Goal: Task Accomplishment & Management: Complete application form

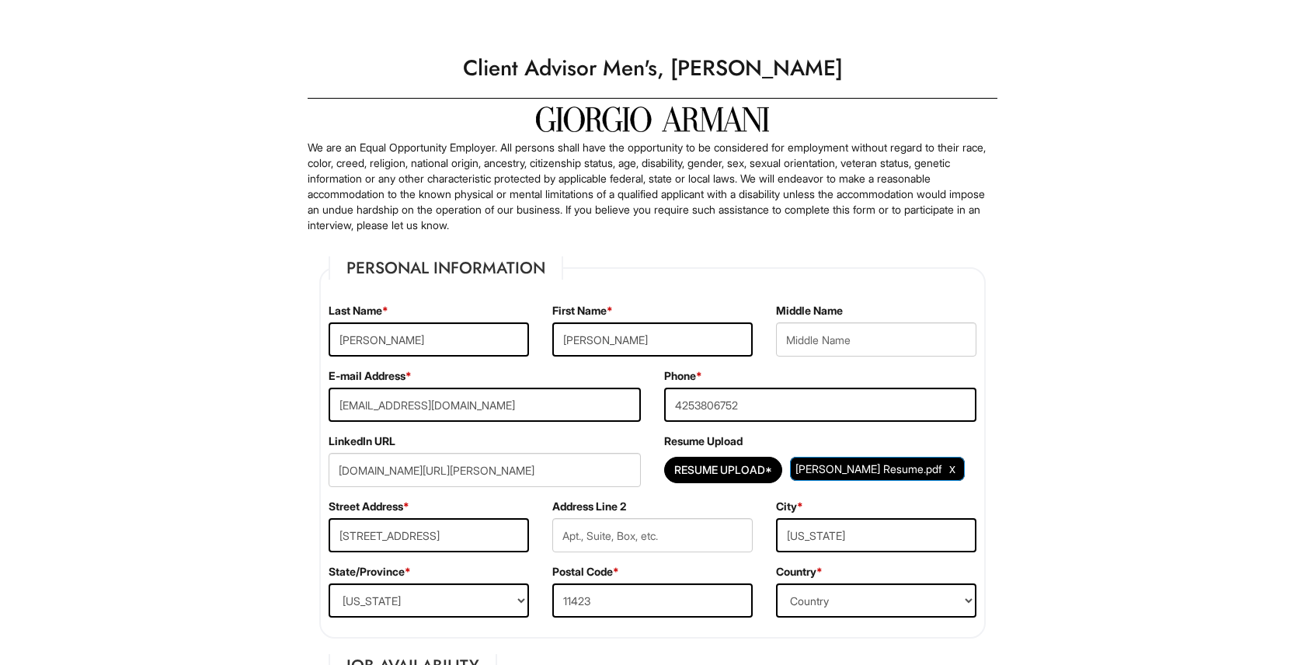
select select "NY"
select select "United States of America"
select select "Yes"
select Required "No"
select select "Yes"
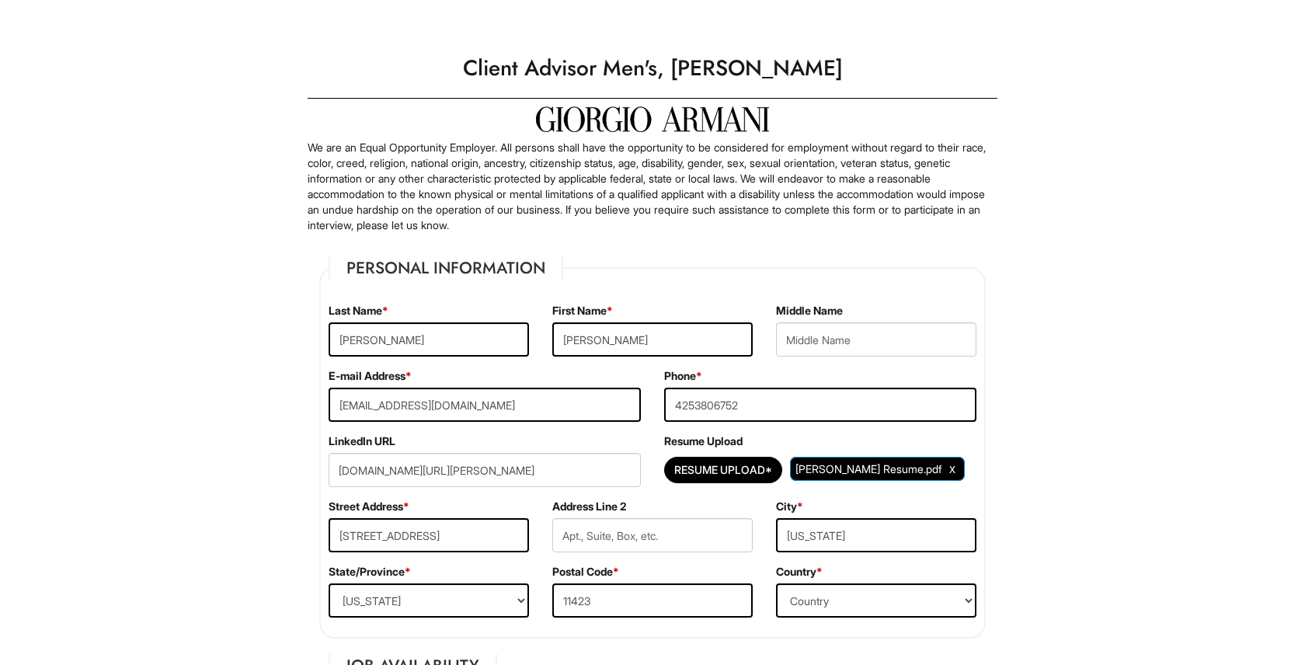
select select "8"
select select "2023"
select select "12"
select select "2025"
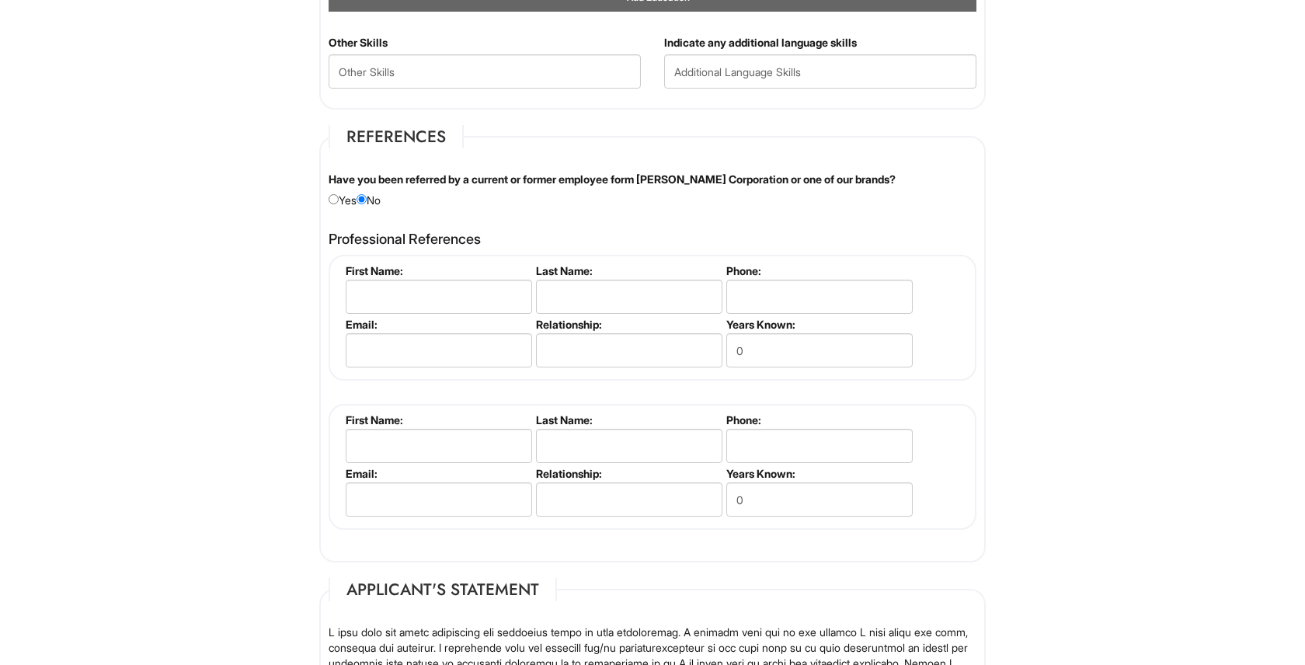
scroll to position [1726, 0]
click at [950, 183] on div "Have you been referred by a current or former employee form Giorgio Armani Corp…" at bounding box center [652, 191] width 671 height 37
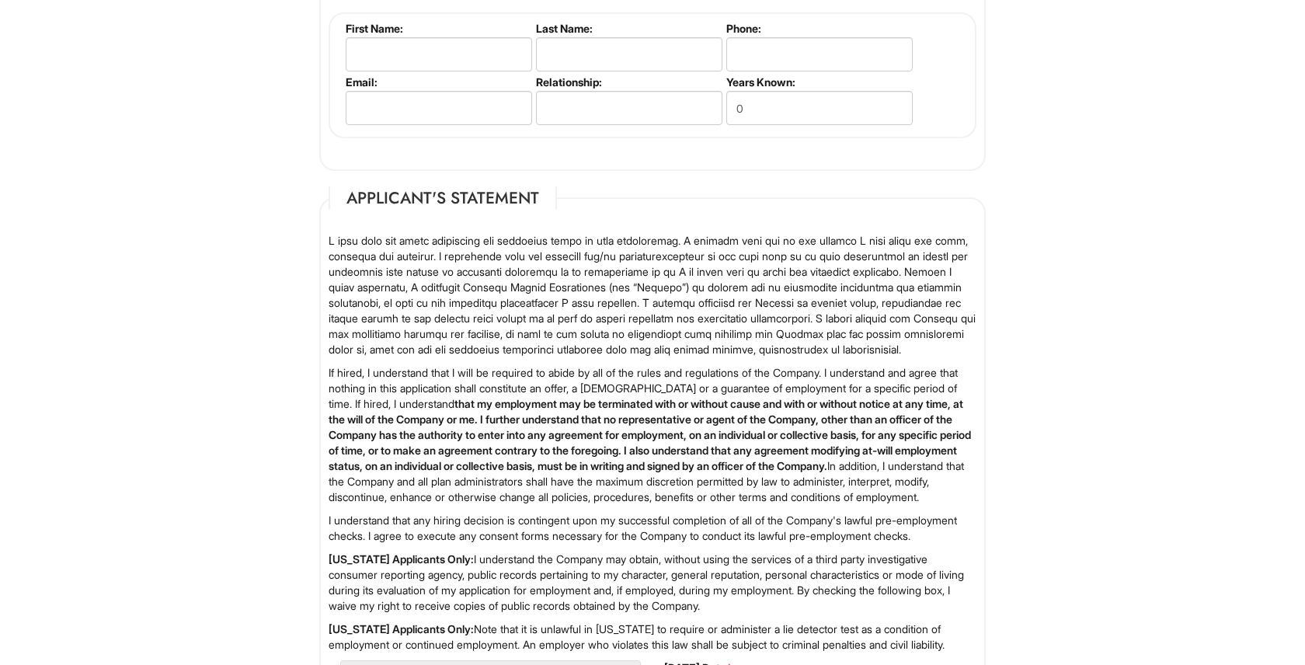
scroll to position [2432, 0]
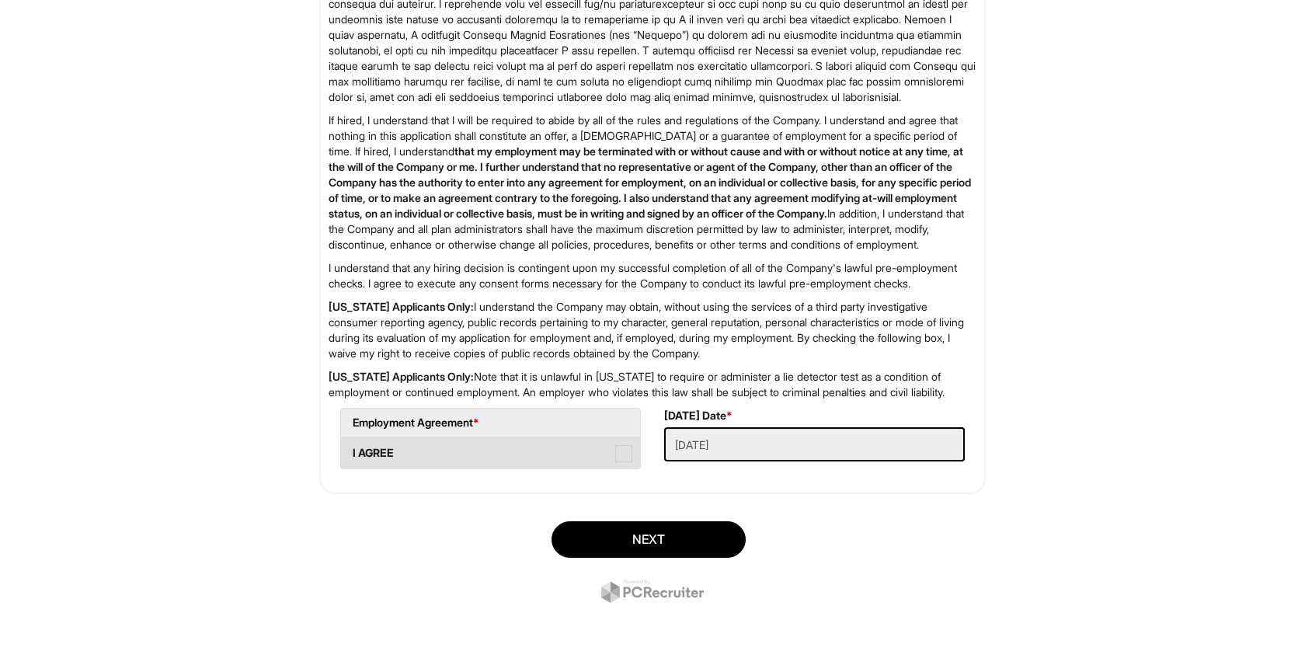
click at [625, 458] on span at bounding box center [623, 453] width 17 height 17
click at [351, 451] on AGREE "I AGREE" at bounding box center [346, 446] width 10 height 10
checkbox AGREE "true"
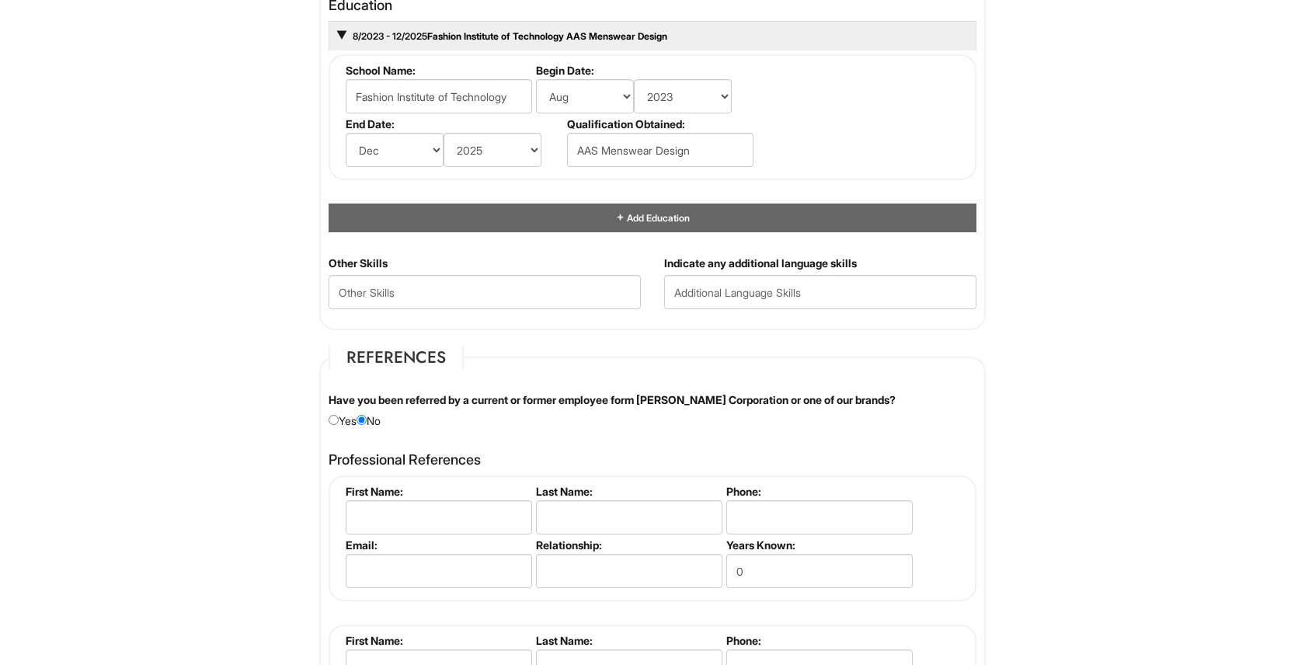
scroll to position [1592, 0]
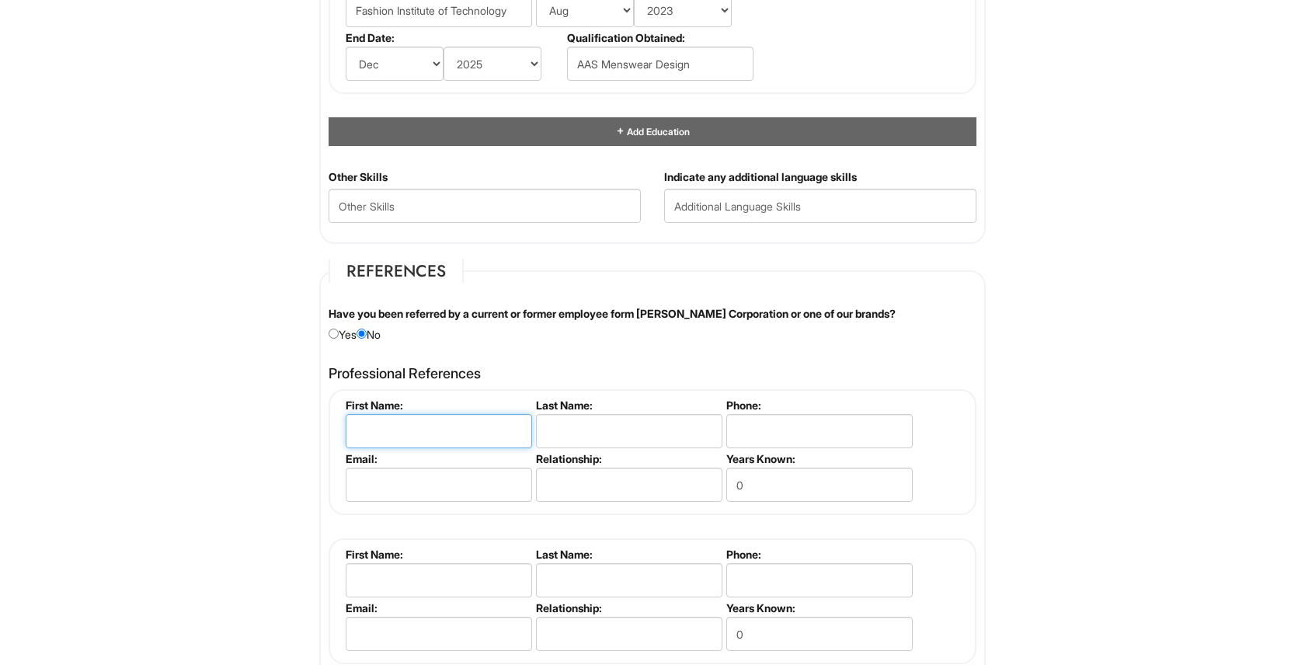
click at [521, 428] on input "text" at bounding box center [439, 431] width 186 height 34
click at [576, 403] on label "Last Name:" at bounding box center [628, 405] width 184 height 13
click at [619, 355] on fieldset "References Have you been referred by a current or former employee form Giorgio …" at bounding box center [652, 478] width 667 height 437
click at [570, 405] on label "Last Name:" at bounding box center [628, 405] width 184 height 13
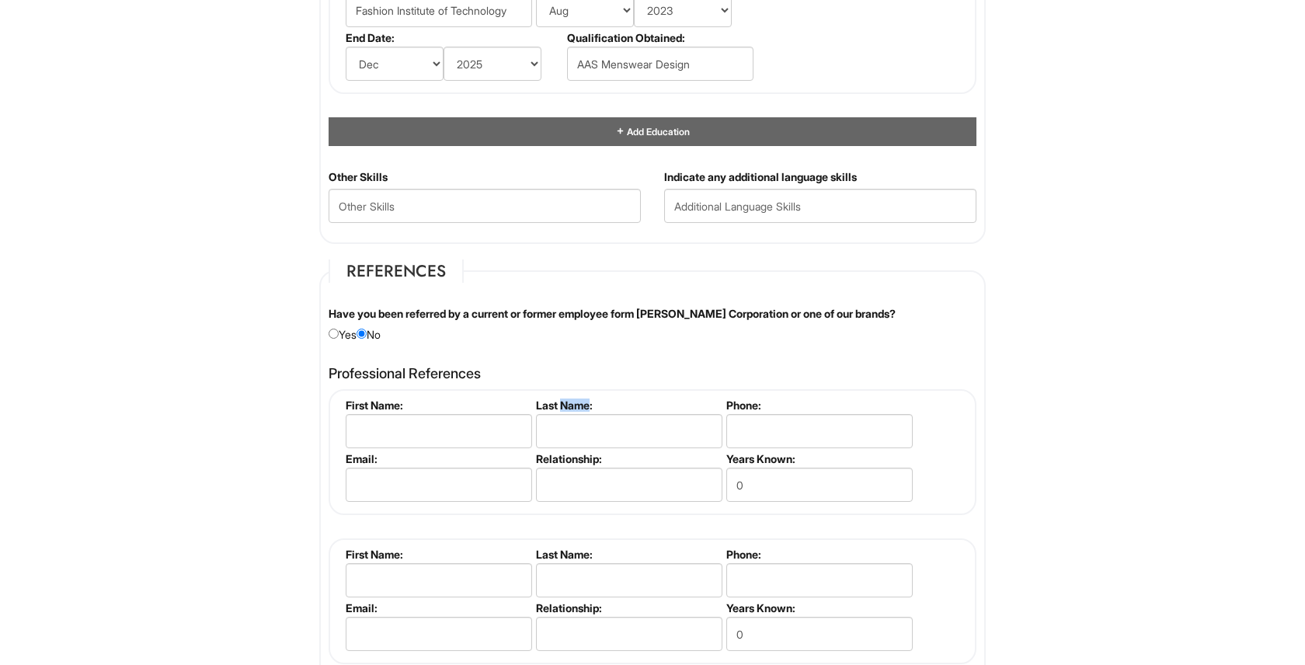
click at [570, 405] on label "Last Name:" at bounding box center [628, 405] width 184 height 13
click at [635, 361] on div "Professional References Please complete this section. First Name: Last Name: Ph…" at bounding box center [652, 522] width 671 height 329
click at [443, 431] on input "text" at bounding box center [439, 431] width 186 height 34
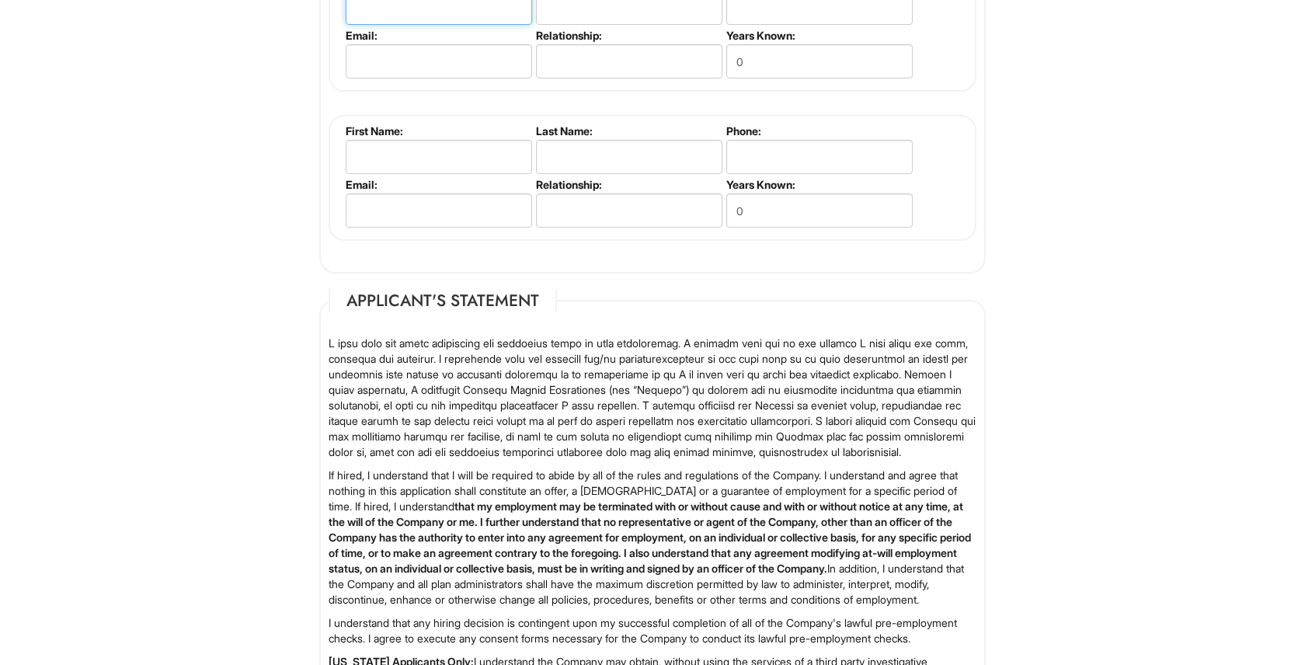
scroll to position [2432, 0]
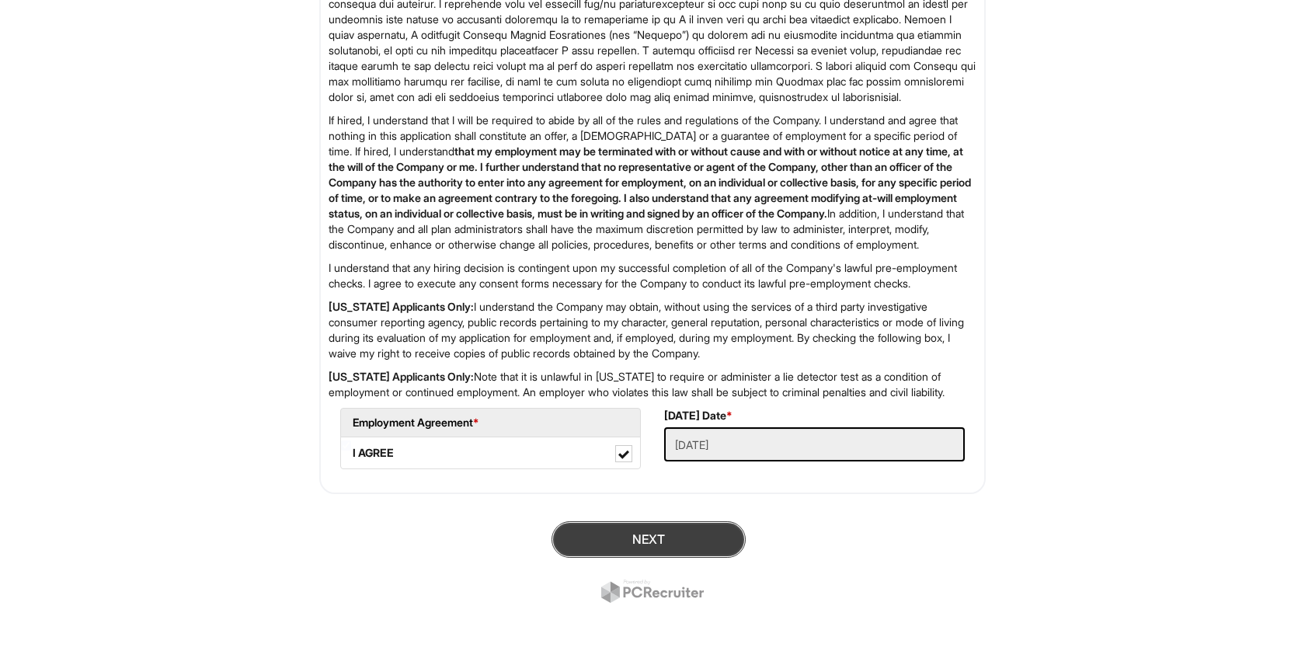
click at [638, 538] on button "Next" at bounding box center [649, 539] width 194 height 37
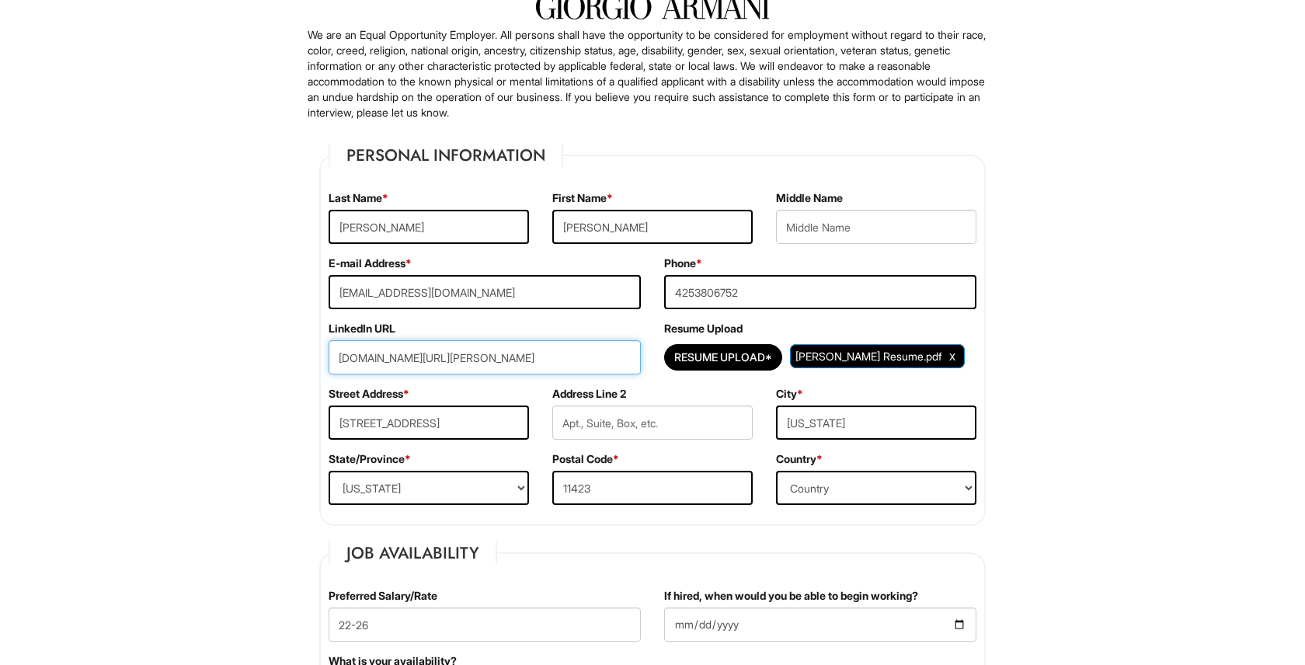
scroll to position [125, 0]
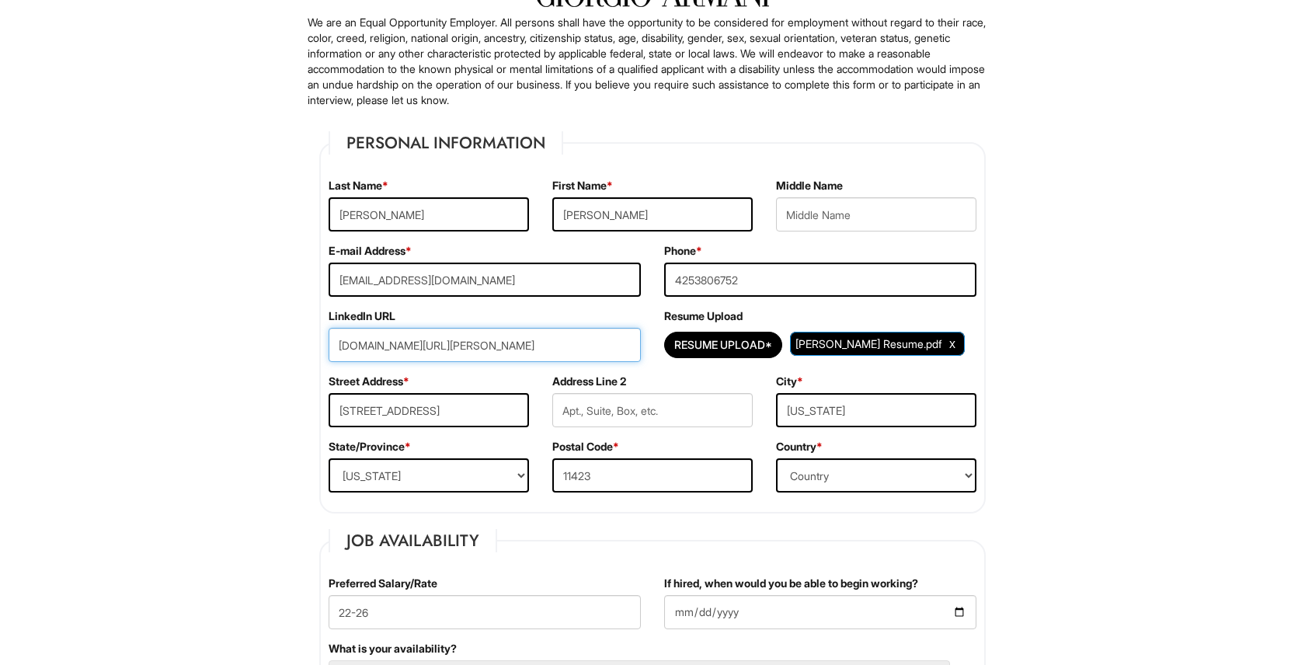
click at [597, 337] on input "linkedin.com/in/coolidge-abel-bey-471874346" at bounding box center [485, 345] width 312 height 34
click at [594, 343] on input "linkedin.com/in/coolidge-abel-bey-471874346" at bounding box center [485, 345] width 312 height 34
click at [609, 355] on input "linkedin.com/in/coolidge-abel-bey-471874346" at bounding box center [485, 345] width 312 height 34
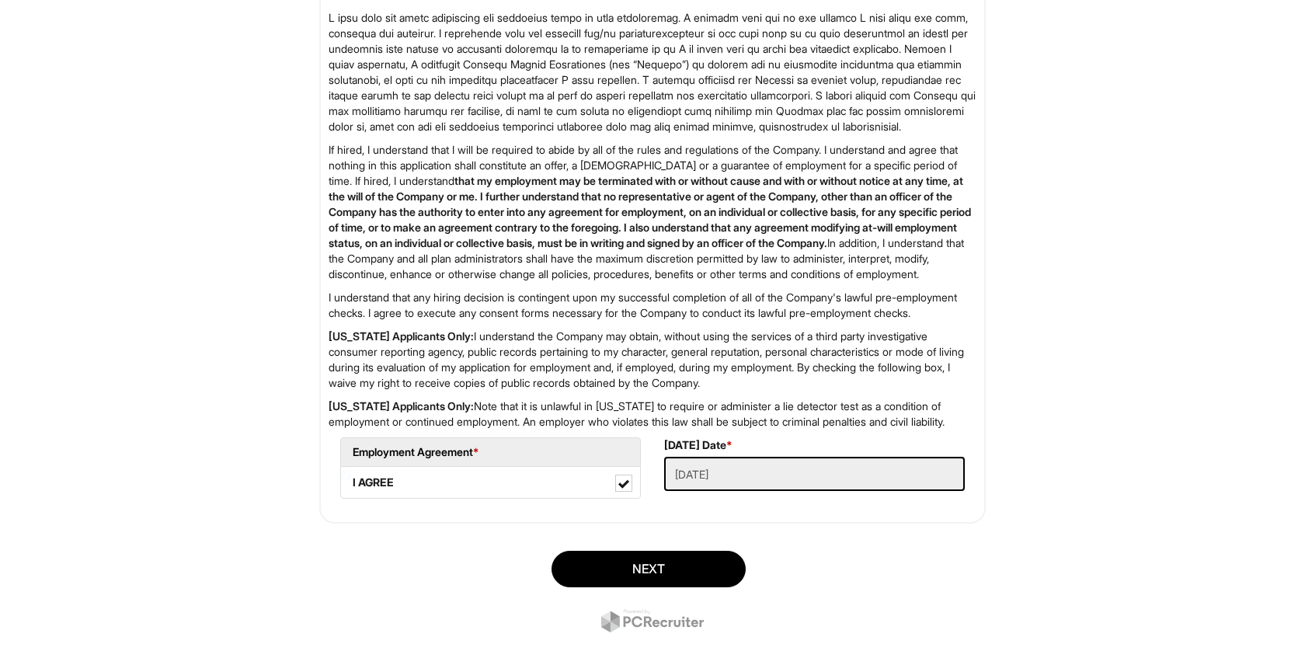
scroll to position [2432, 0]
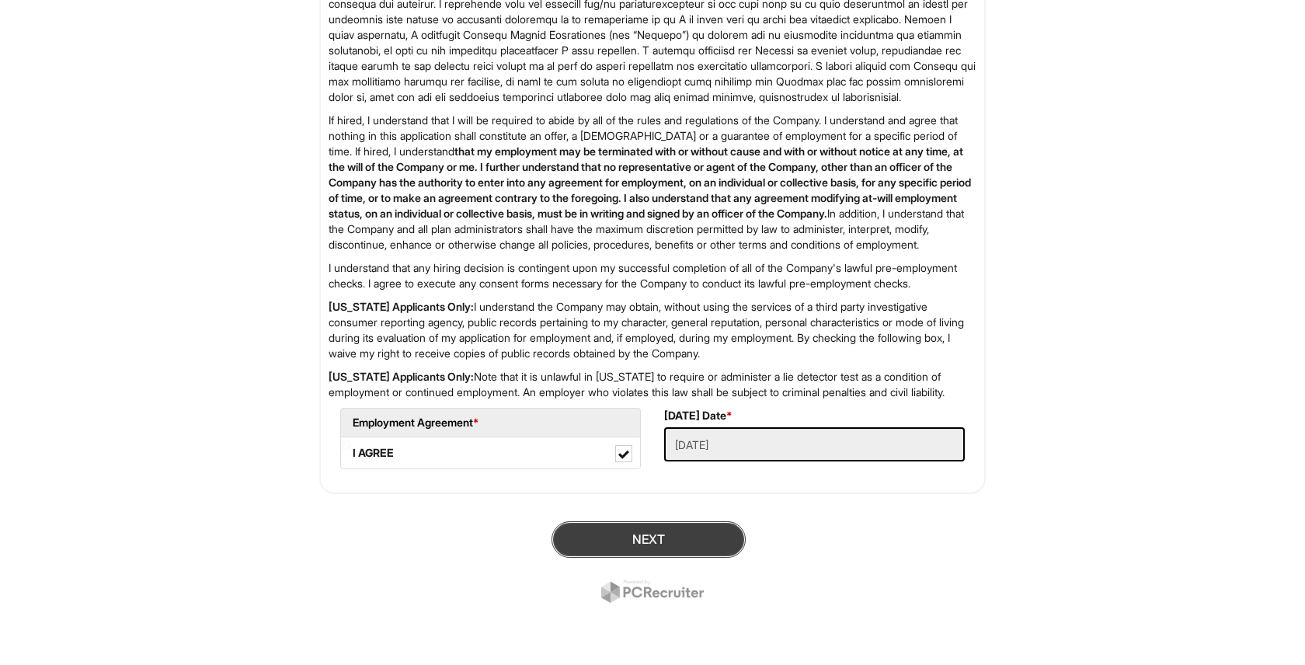
click at [633, 537] on button "Next" at bounding box center [649, 539] width 194 height 37
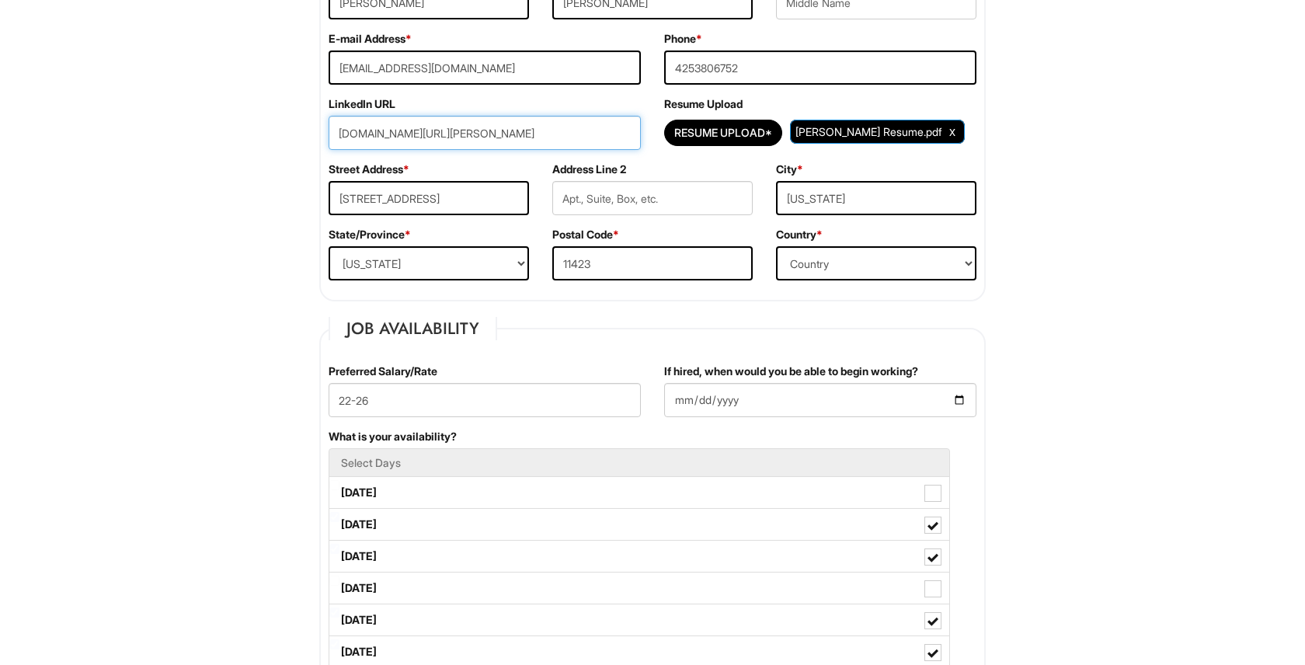
scroll to position [336, 0]
click at [500, 170] on div "Street Address * 88-35 195th St" at bounding box center [429, 194] width 224 height 65
click at [605, 139] on input "linkedin.com/in/coolidge-abel-bey-471874346" at bounding box center [485, 134] width 312 height 34
click at [603, 139] on input "linkedin.com/in/coolidge-abel-bey-471874346" at bounding box center [485, 134] width 312 height 34
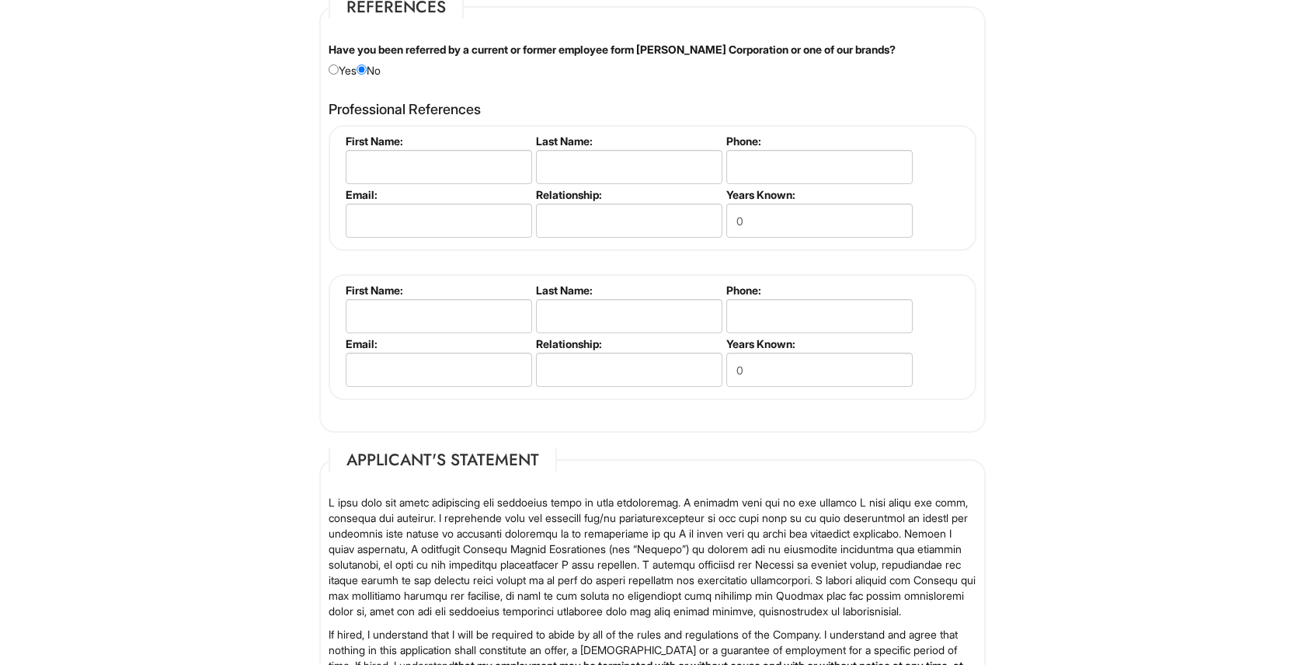
scroll to position [2432, 0]
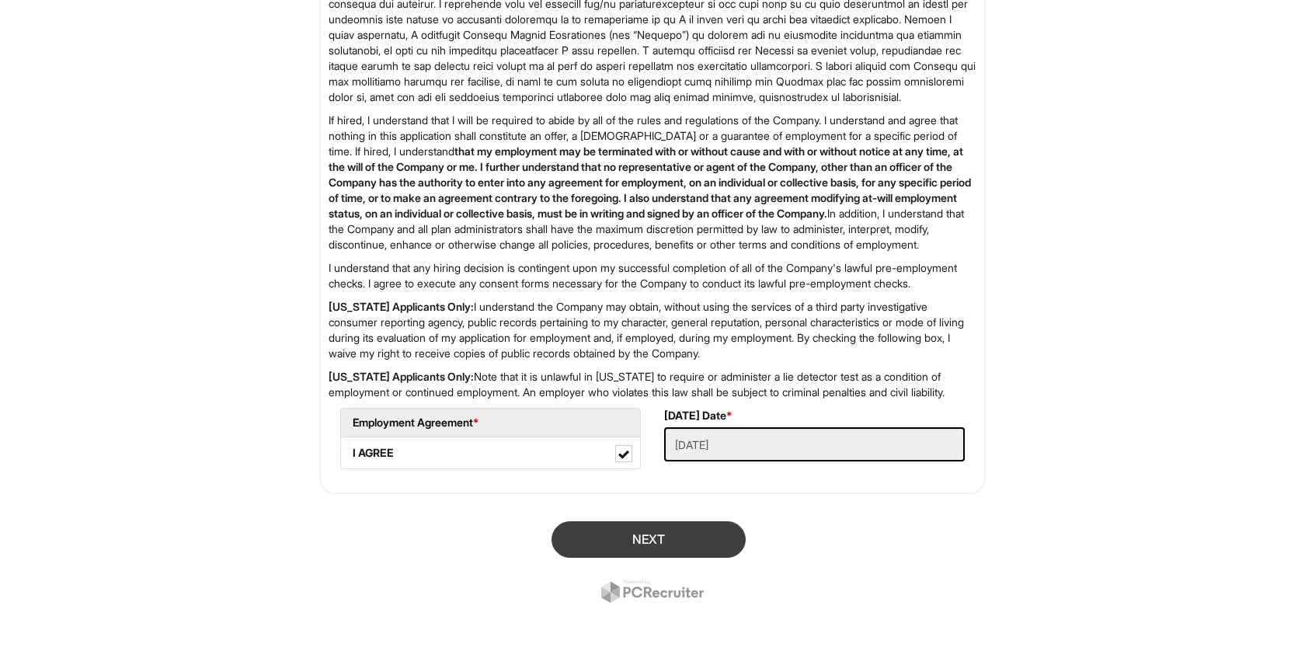
type input "linkedin.com/in/coolidge-abel-bey-"
click at [611, 532] on button "Next" at bounding box center [649, 539] width 194 height 37
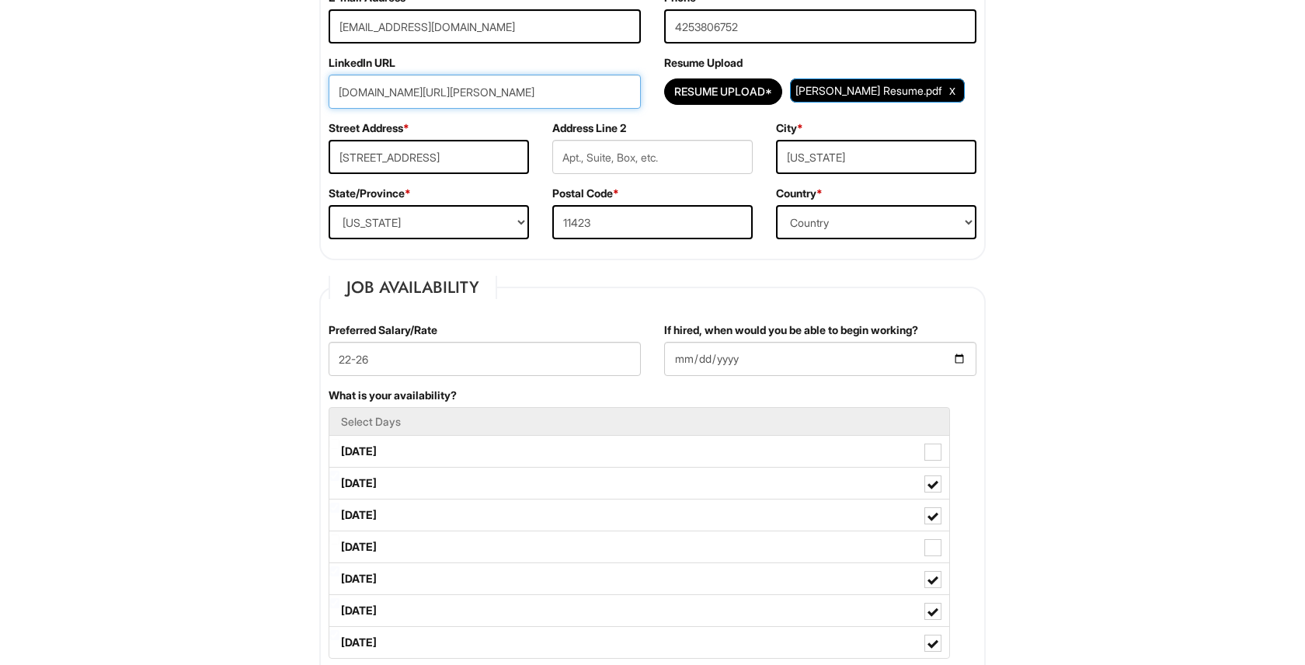
scroll to position [277, 0]
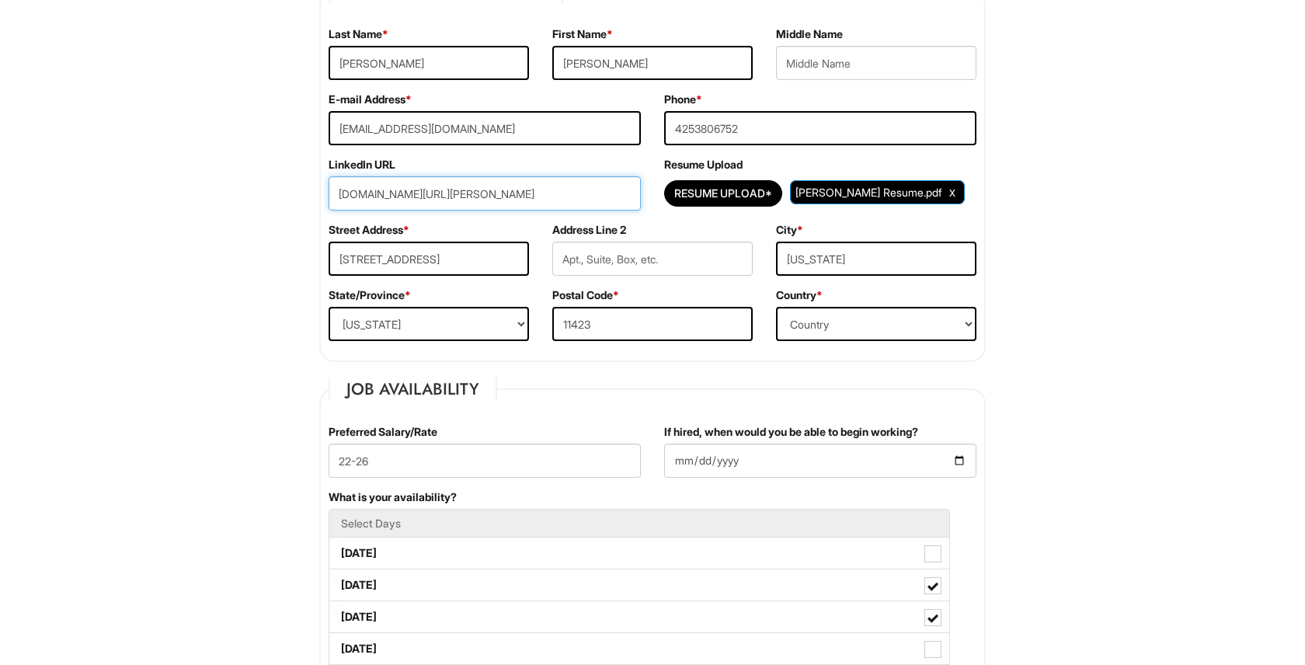
drag, startPoint x: 551, startPoint y: 191, endPoint x: 271, endPoint y: 212, distance: 280.5
click at [343, 202] on input "linkedin.com/in/coolidge-abel-bey-" at bounding box center [485, 193] width 312 height 34
click at [369, 195] on input "linkedin.com/in/coolidge-abel-bey-" at bounding box center [485, 193] width 312 height 34
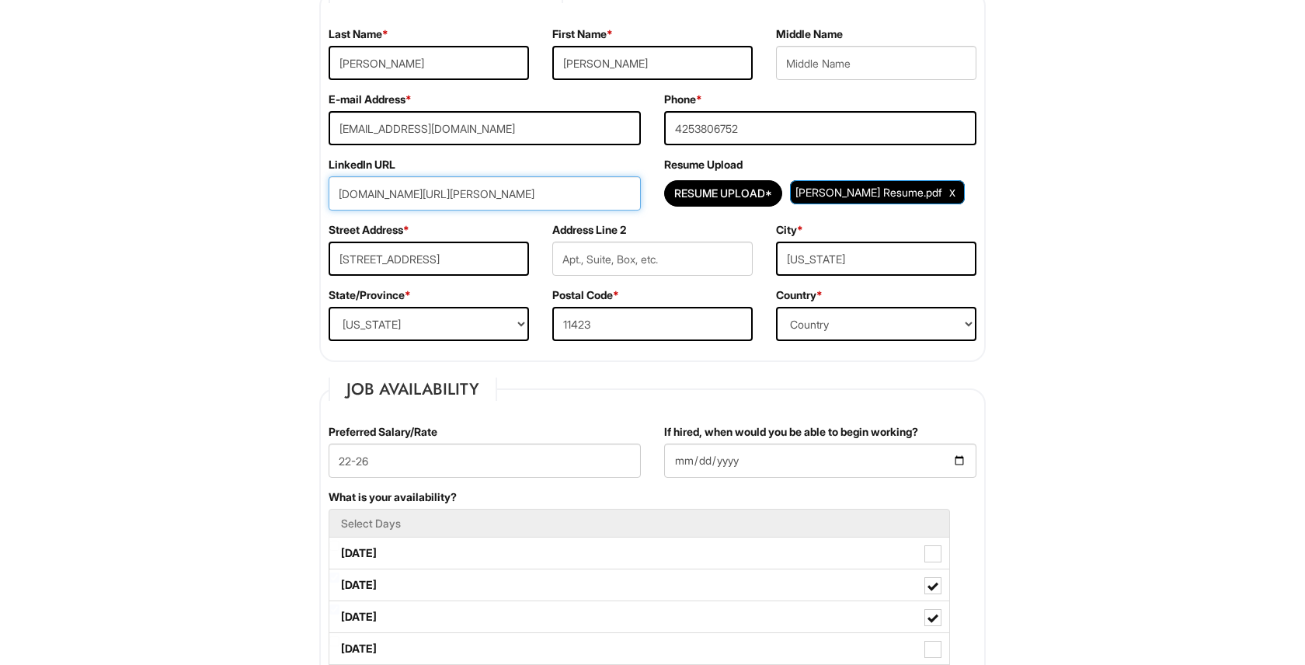
click at [369, 195] on input "linkedin.com/in/coolidge-abel-bey-" at bounding box center [485, 193] width 312 height 34
paste input "https://www.linkedin.com/in/coolidge-abel-bey-471874346/"
type input "https://www.linkedin.com/in/coolidge-abel-bey-471874346/"
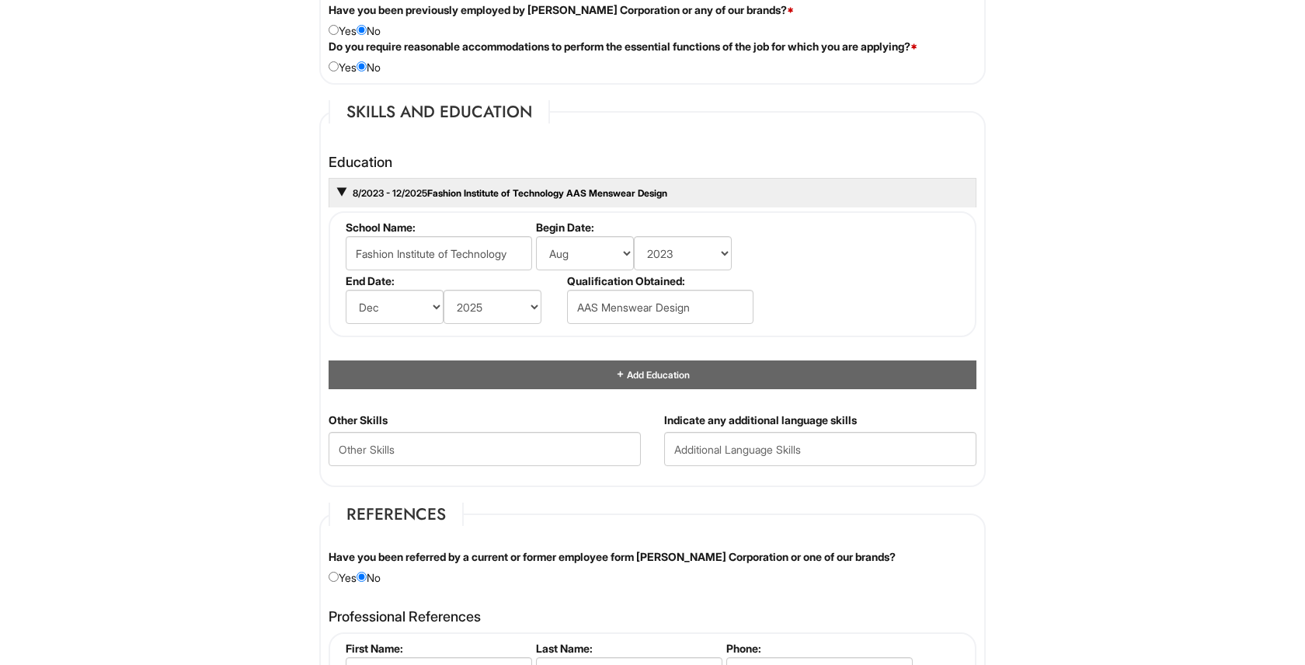
scroll to position [2432, 0]
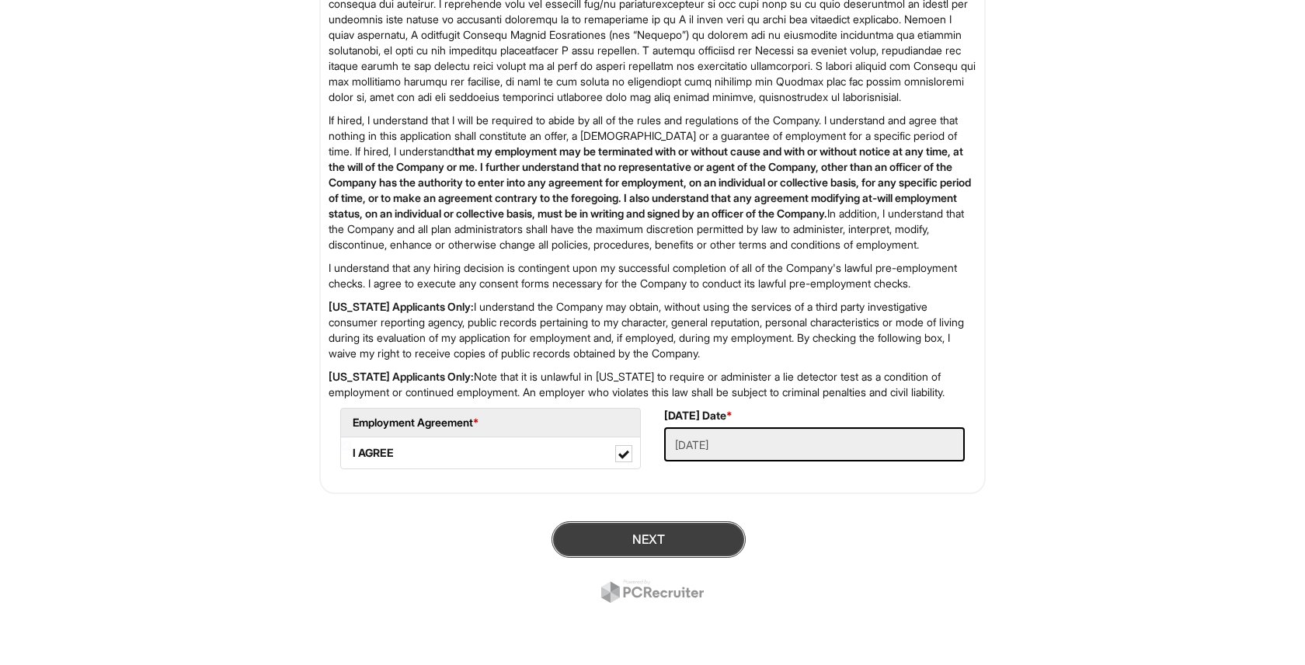
click at [596, 544] on button "Next" at bounding box center [649, 539] width 194 height 37
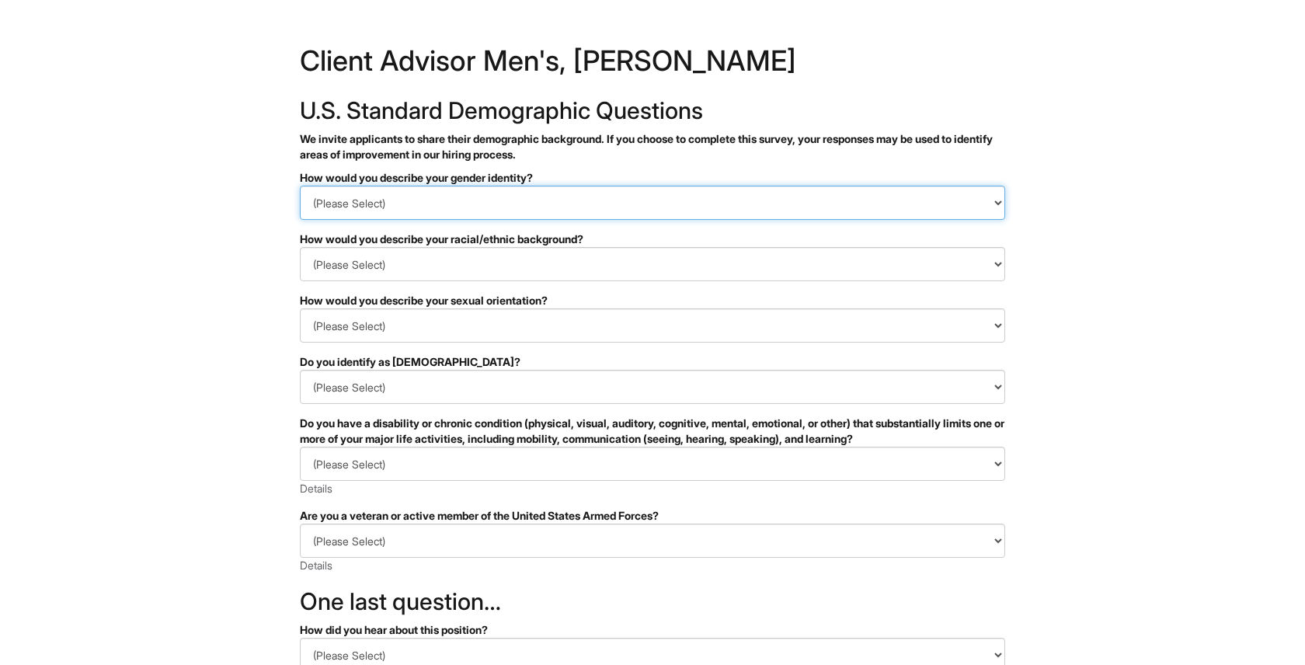
click at [580, 199] on select "(Please Select) Man Woman [DEMOGRAPHIC_DATA] I prefer to self-describe I don't …" at bounding box center [653, 203] width 706 height 34
select select "Man"
click at [300, 186] on select "(Please Select) Man Woman [DEMOGRAPHIC_DATA] I prefer to self-describe I don't …" at bounding box center [653, 203] width 706 height 34
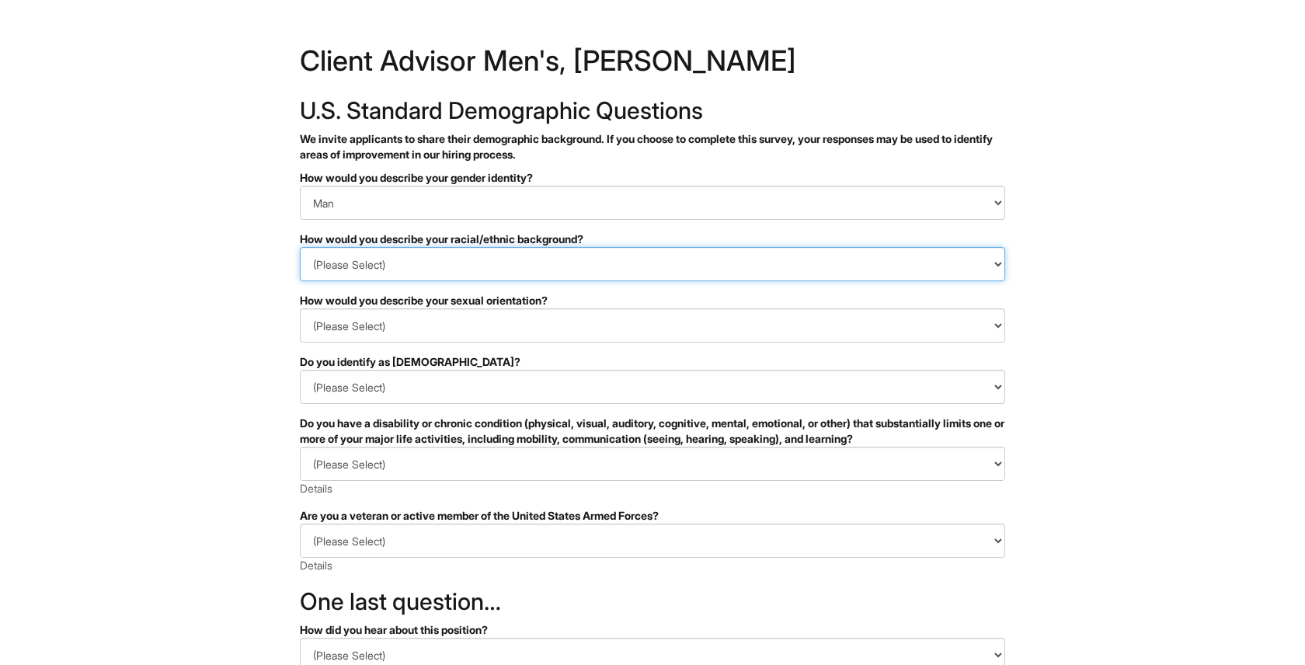
click at [542, 268] on select "(Please Select) [DEMOGRAPHIC_DATA] or of [DEMOGRAPHIC_DATA] descent [DEMOGRAPHI…" at bounding box center [653, 264] width 706 height 34
select select "Black or of [DEMOGRAPHIC_DATA] descent"
click at [300, 247] on select "(Please Select) [DEMOGRAPHIC_DATA] or of [DEMOGRAPHIC_DATA] descent [DEMOGRAPHI…" at bounding box center [653, 264] width 706 height 34
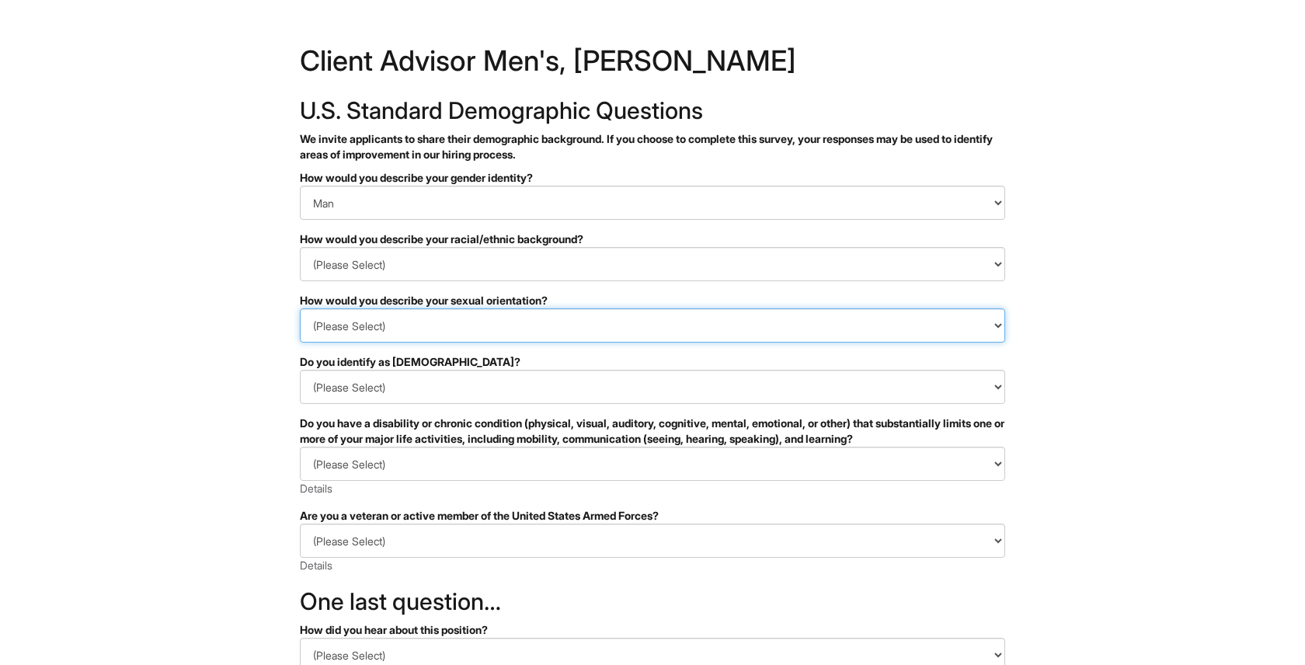
click at [514, 333] on select "(Please Select) [DEMOGRAPHIC_DATA] [DEMOGRAPHIC_DATA] and/or [DEMOGRAPHIC_DATA]…" at bounding box center [653, 325] width 706 height 34
select select "[DEMOGRAPHIC_DATA]"
click at [300, 308] on select "(Please Select) [DEMOGRAPHIC_DATA] [DEMOGRAPHIC_DATA] and/or [DEMOGRAPHIC_DATA]…" at bounding box center [653, 325] width 706 height 34
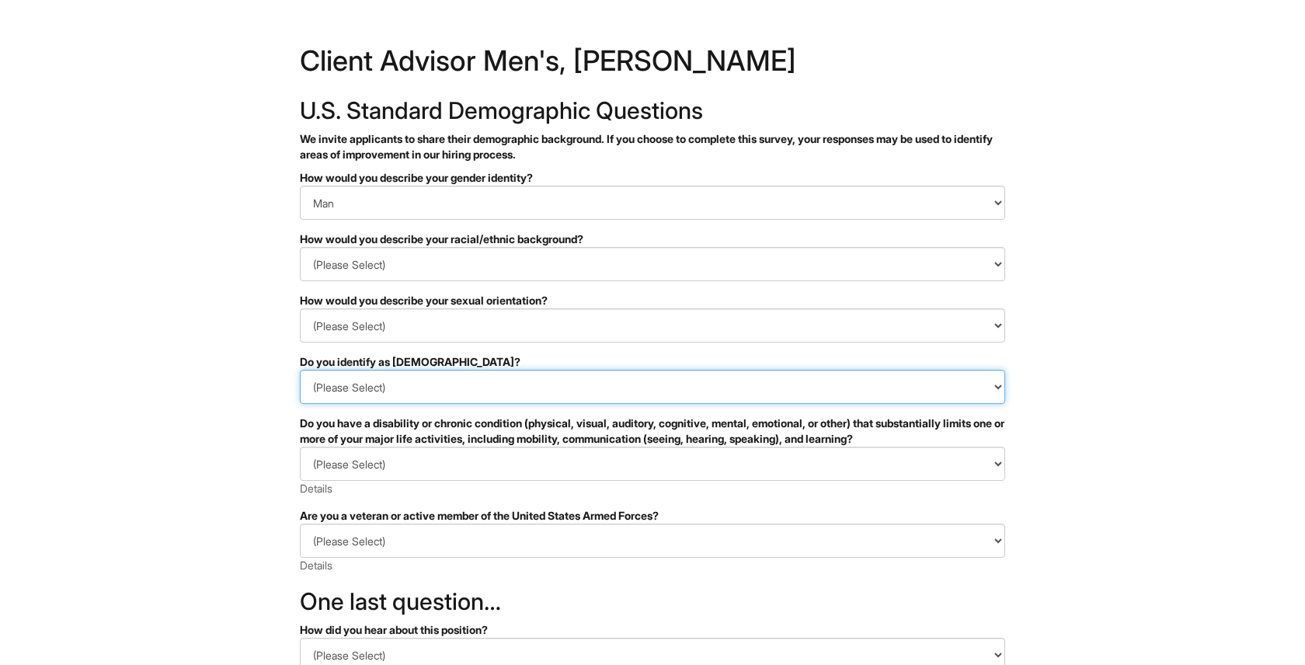
click at [490, 390] on select "(Please Select) Yes No I prefer to self-describe I don't wish to answer" at bounding box center [653, 387] width 706 height 34
select select "No"
click at [300, 370] on select "(Please Select) Yes No I prefer to self-describe I don't wish to answer" at bounding box center [653, 387] width 706 height 34
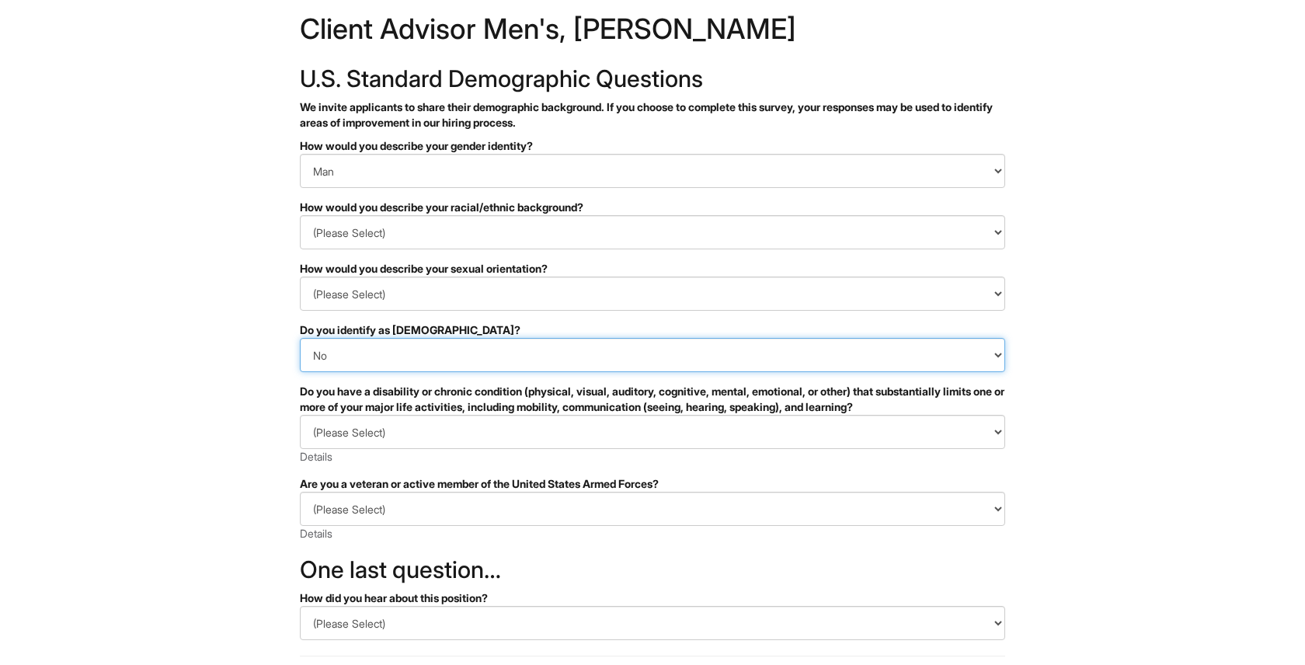
scroll to position [37, 0]
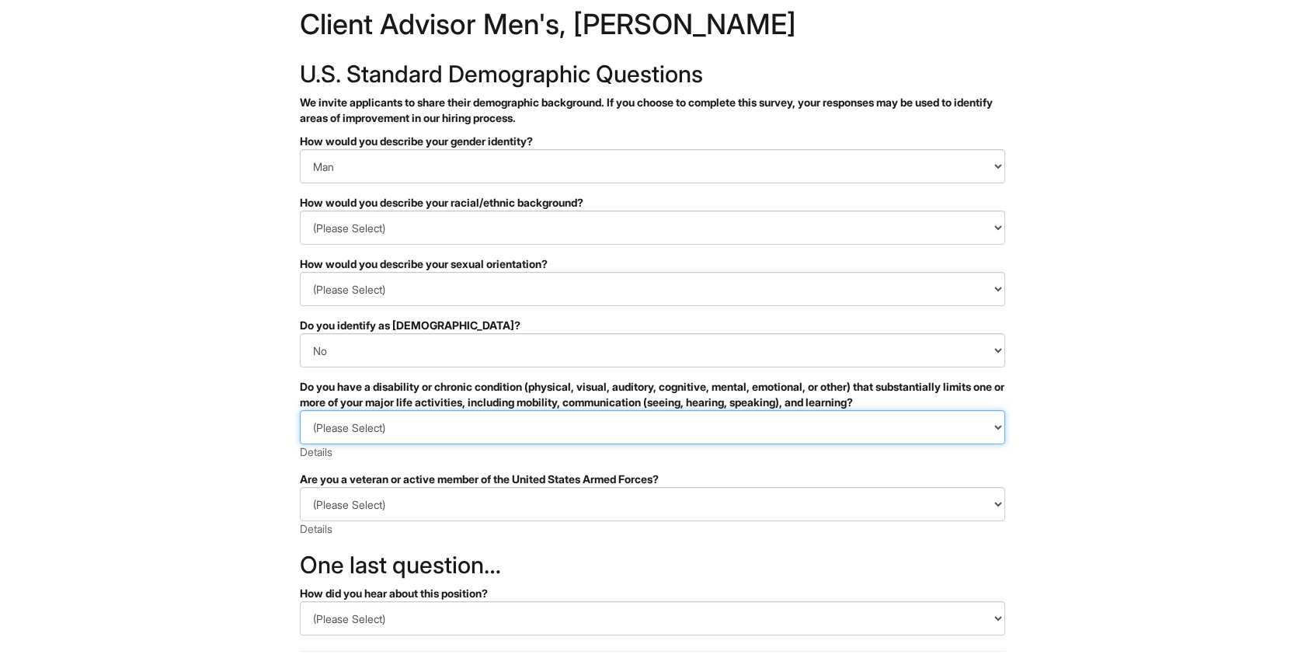
click at [501, 428] on select "(Please Select) YES, I HAVE A DISABILITY (or previously had a disability) NO, I…" at bounding box center [653, 427] width 706 height 34
select select "NO, I DON'T HAVE A DISABILITY"
click at [300, 410] on select "(Please Select) YES, I HAVE A DISABILITY (or previously had a disability) NO, I…" at bounding box center [653, 427] width 706 height 34
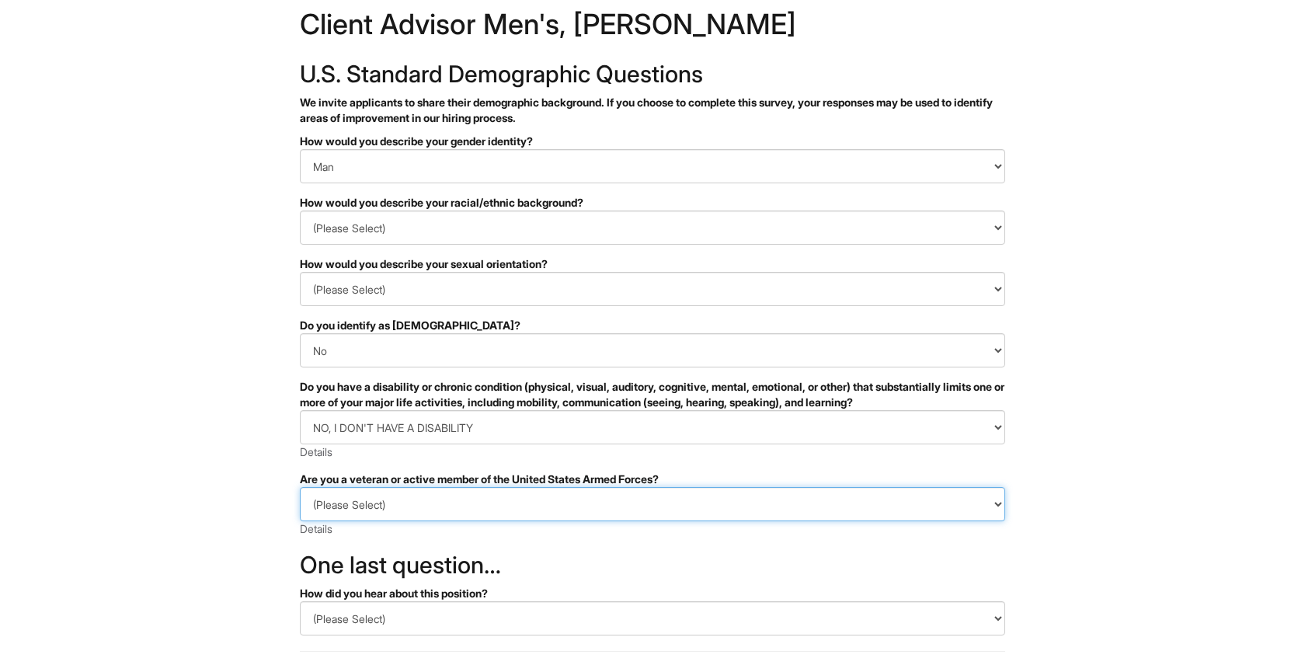
click at [500, 507] on select "(Please Select) I IDENTIFY AS ONE OR MORE OF THE CLASSIFICATIONS OF PROTECTED V…" at bounding box center [653, 504] width 706 height 34
select select "I AM NOT A PROTECTED VETERAN"
click at [300, 487] on select "(Please Select) I IDENTIFY AS ONE OR MORE OF THE CLASSIFICATIONS OF PROTECTED V…" at bounding box center [653, 504] width 706 height 34
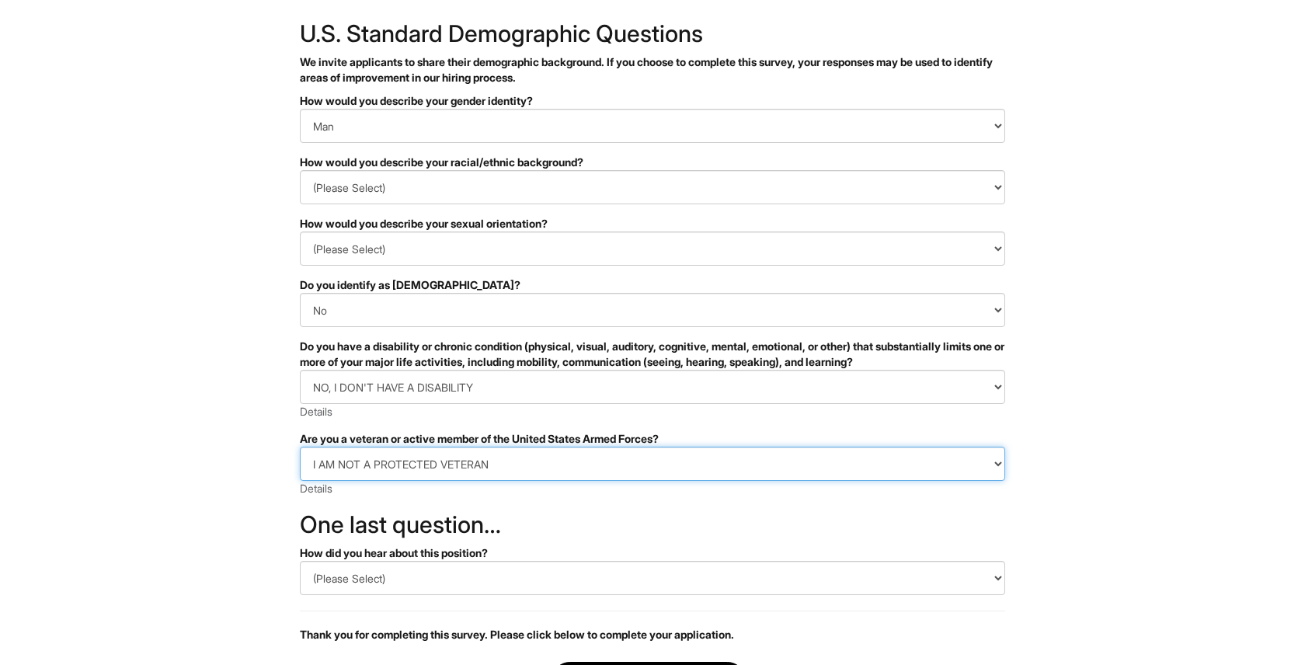
scroll to position [103, 0]
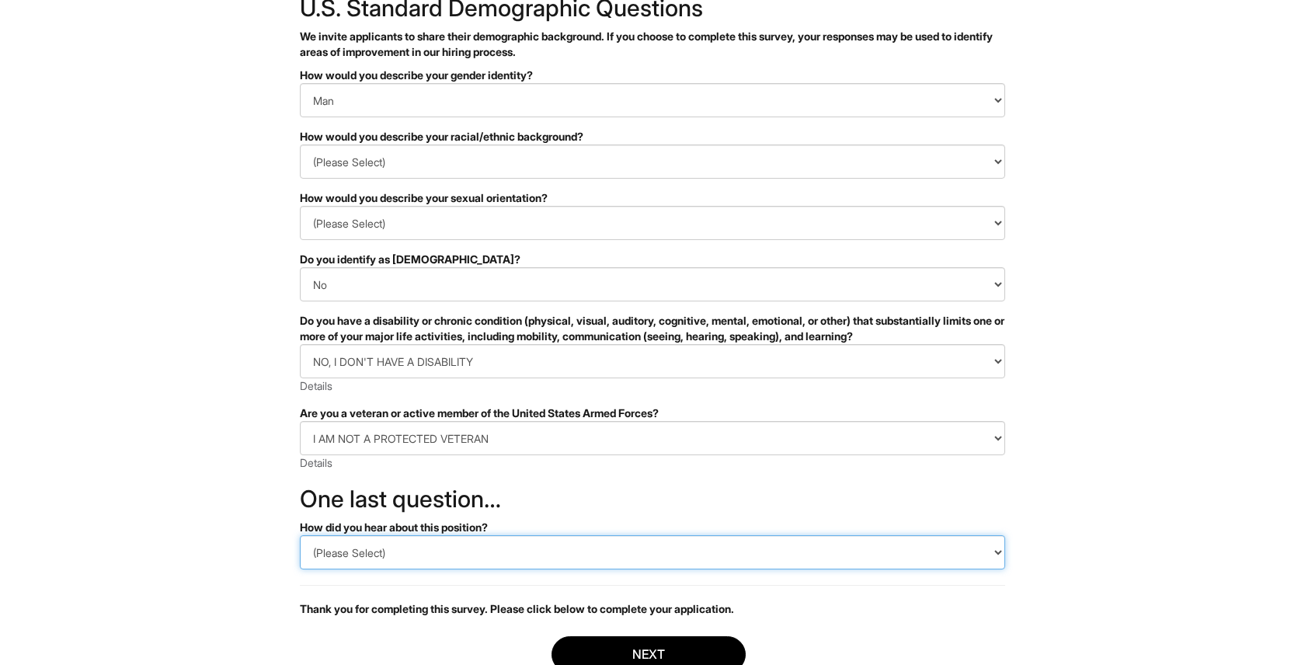
click at [478, 551] on select "(Please Select) CareerBuilder Indeed LinkedIn Monster Referral Other" at bounding box center [653, 552] width 706 height 34
select select "LinkedIn"
click at [300, 535] on select "(Please Select) CareerBuilder Indeed LinkedIn Monster Referral Other" at bounding box center [653, 552] width 706 height 34
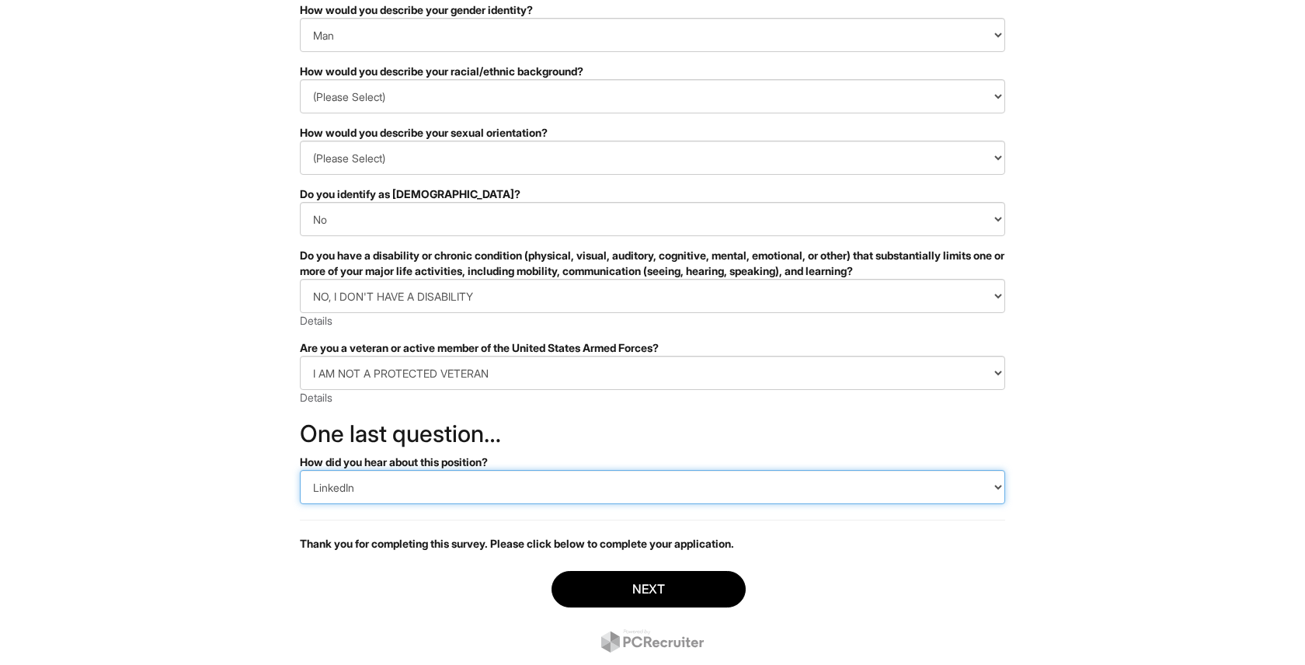
scroll to position [210, 0]
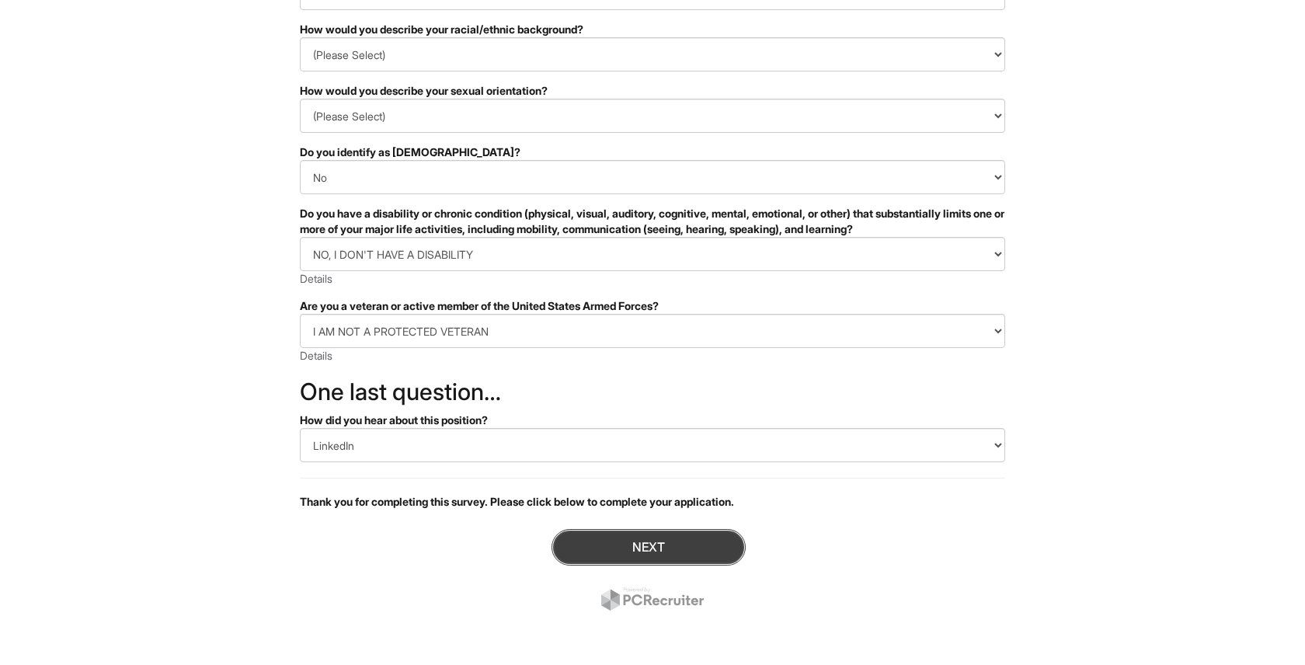
click at [581, 549] on button "Next" at bounding box center [649, 547] width 194 height 37
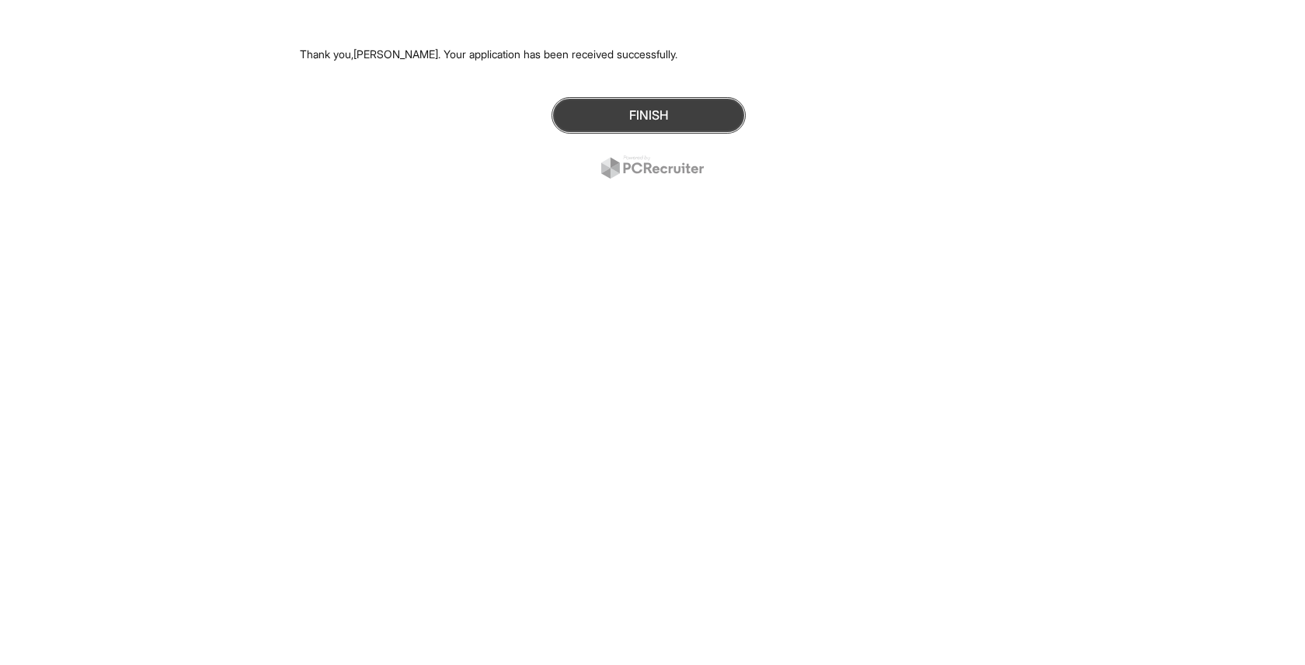
click at [724, 106] on button "Finish" at bounding box center [649, 115] width 194 height 37
